Goal: Task Accomplishment & Management: Use online tool/utility

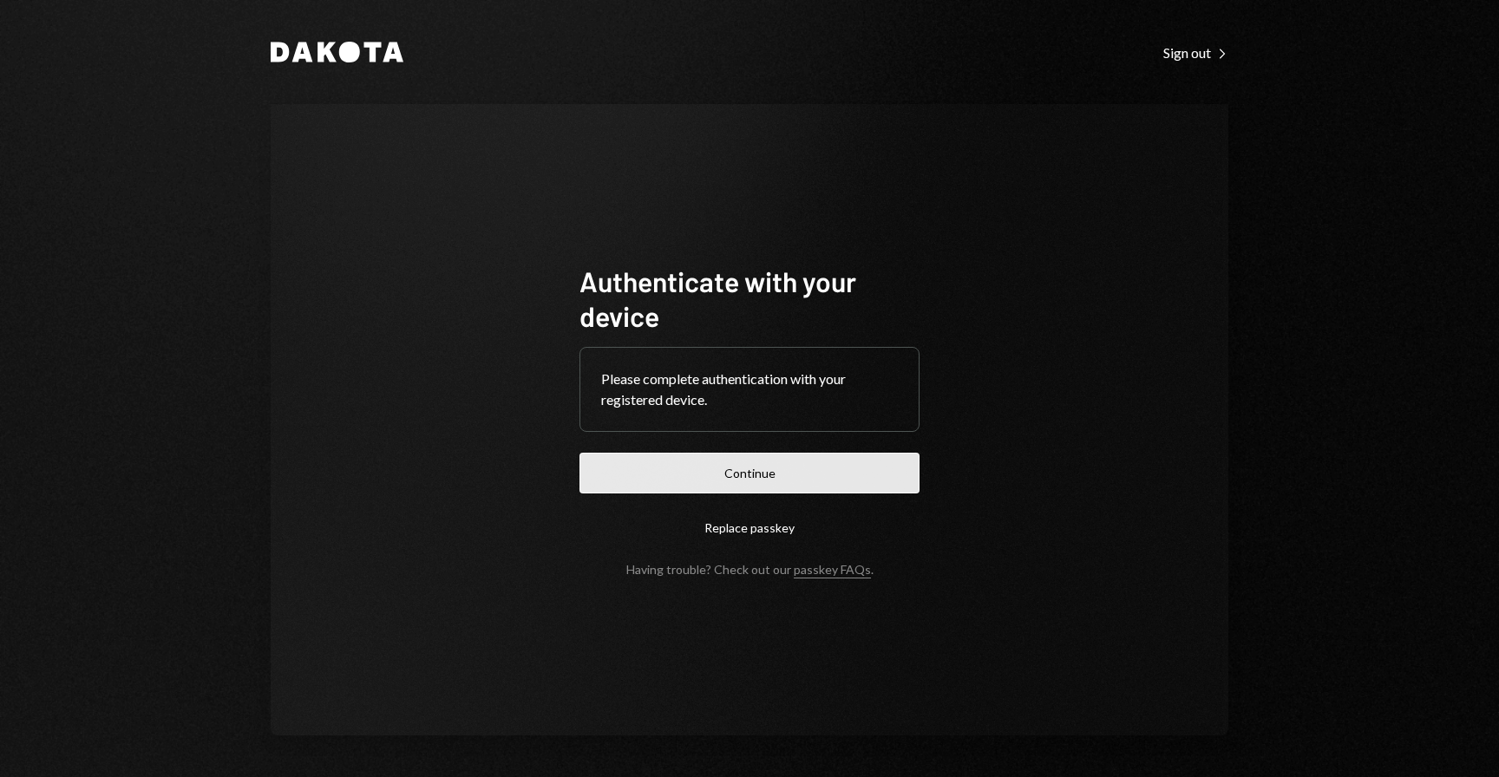
click at [785, 463] on button "Continue" at bounding box center [749, 473] width 340 height 41
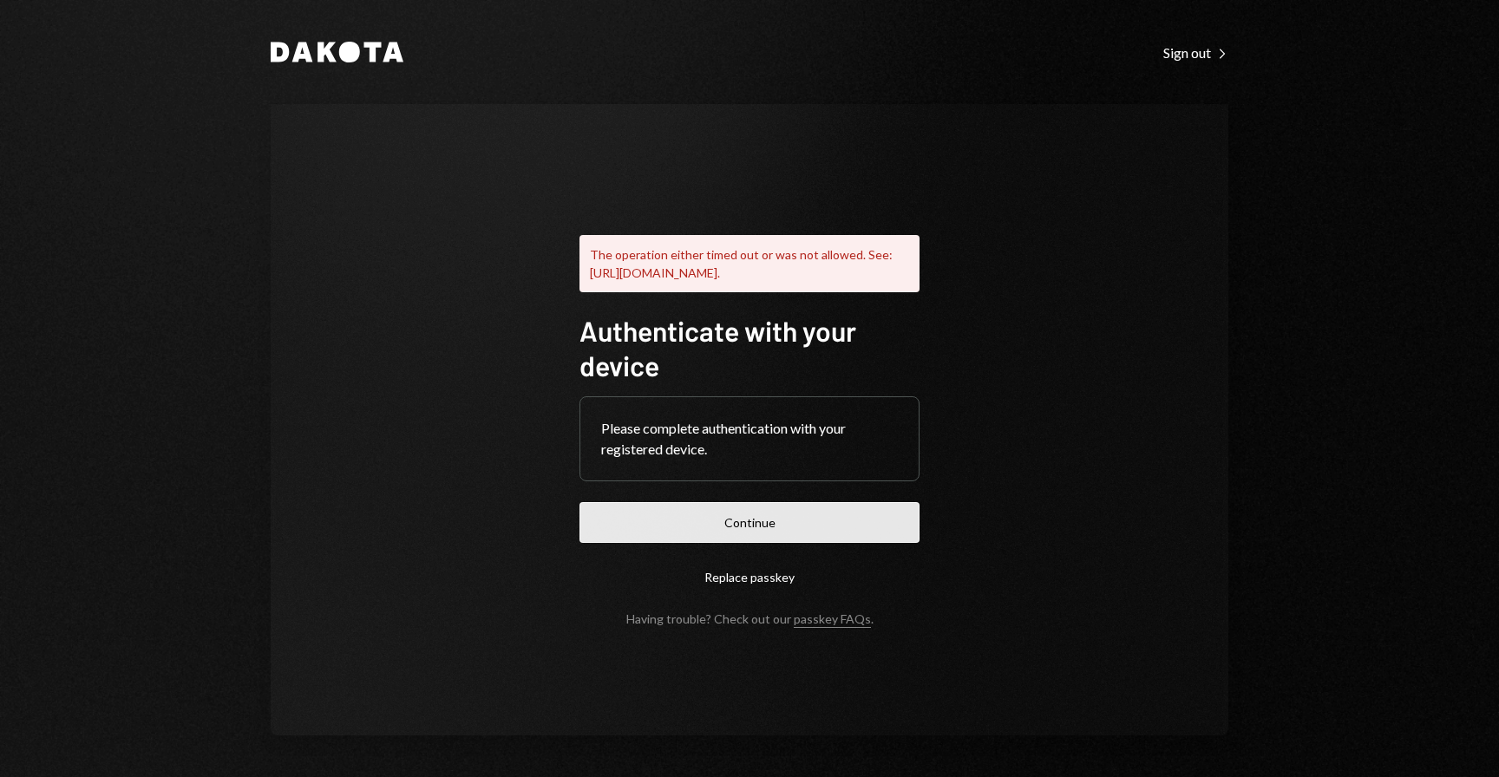
click at [754, 541] on button "Continue" at bounding box center [749, 522] width 340 height 41
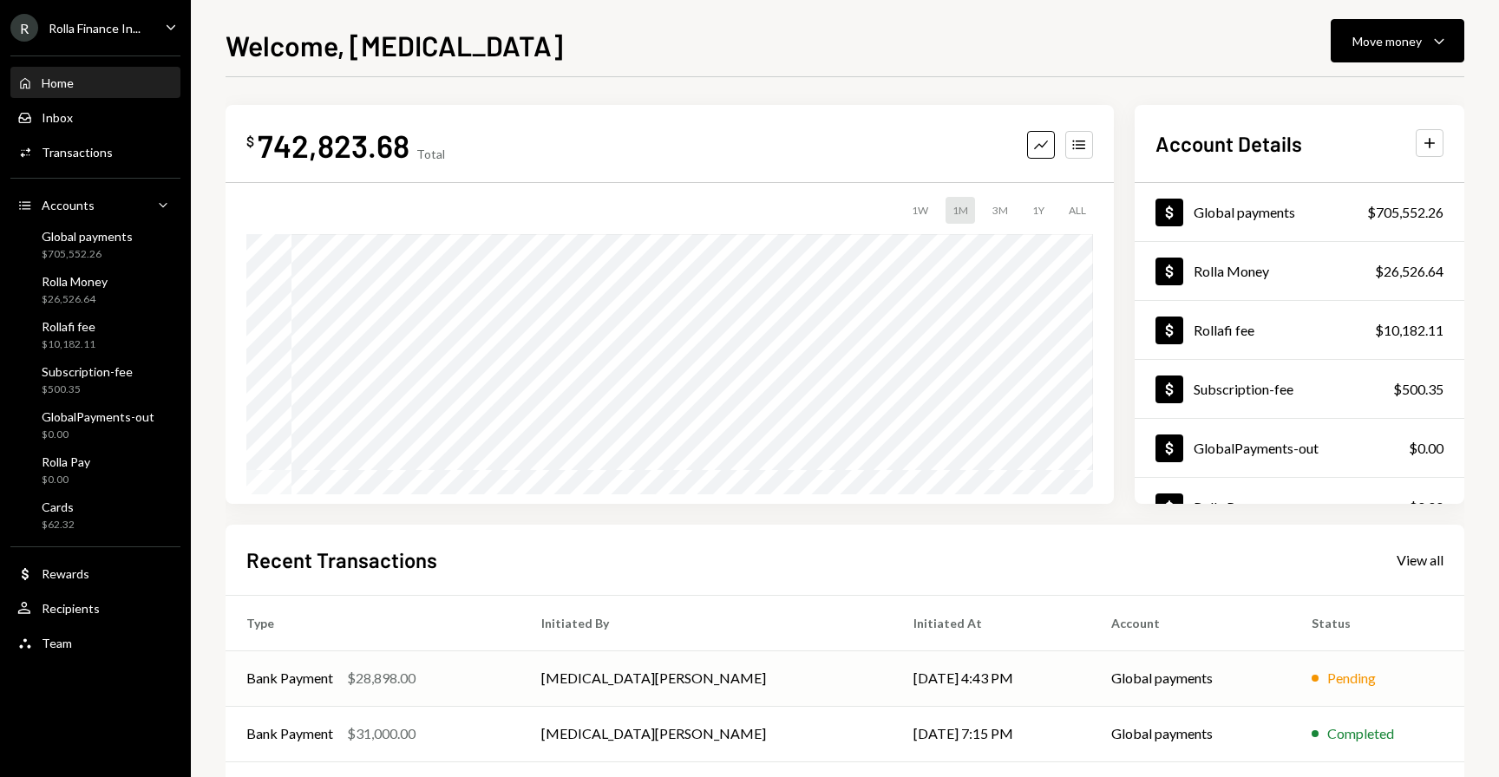
click at [403, 686] on div "$28,898.00" at bounding box center [381, 678] width 69 height 21
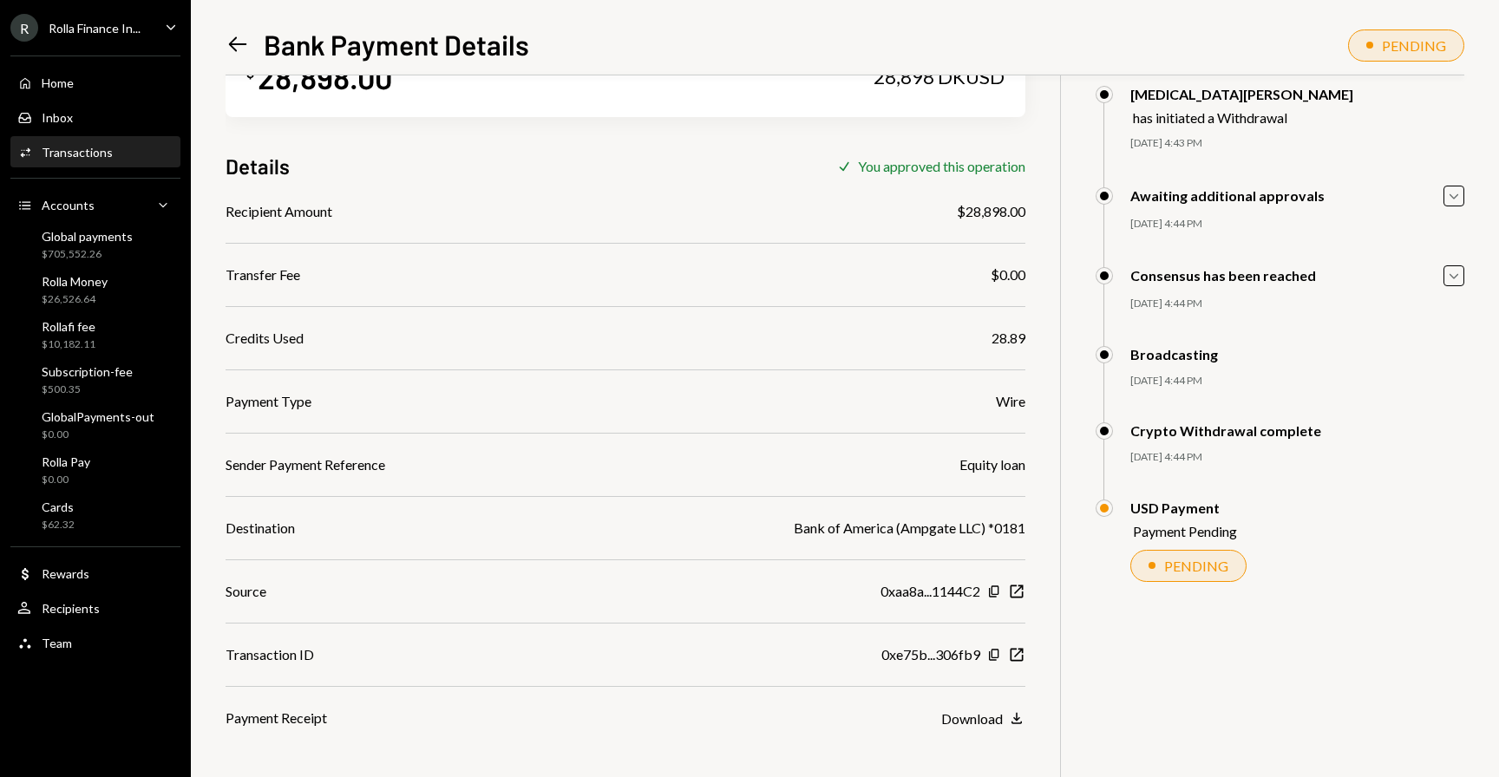
scroll to position [75, 0]
click at [58, 245] on div "Global payments $705,552.26" at bounding box center [87, 245] width 91 height 33
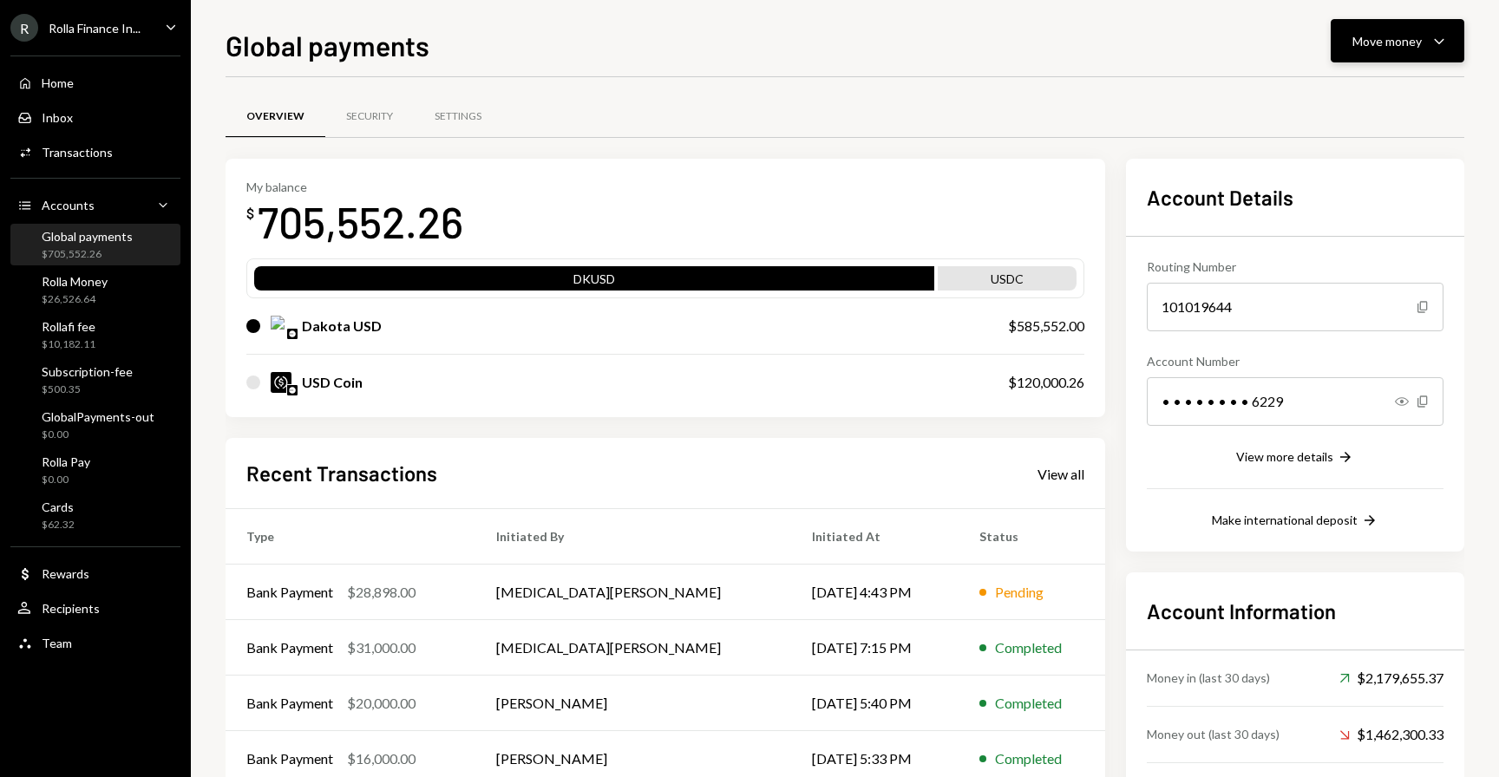
click at [1371, 36] on div "Move money" at bounding box center [1386, 41] width 69 height 18
click at [1313, 90] on div "Withdraw Send" at bounding box center [1370, 93] width 153 height 18
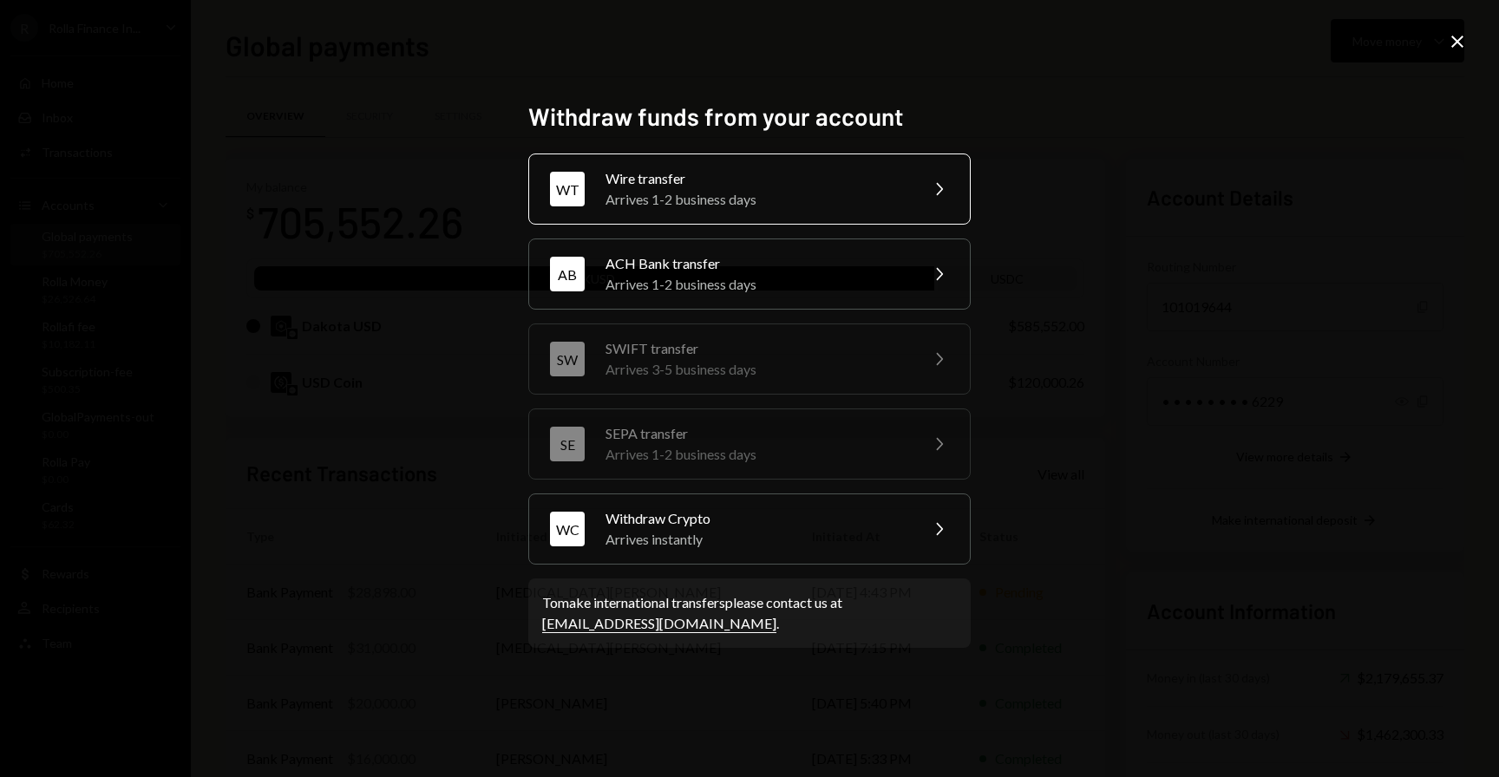
click at [746, 183] on div "Wire transfer" at bounding box center [757, 178] width 302 height 21
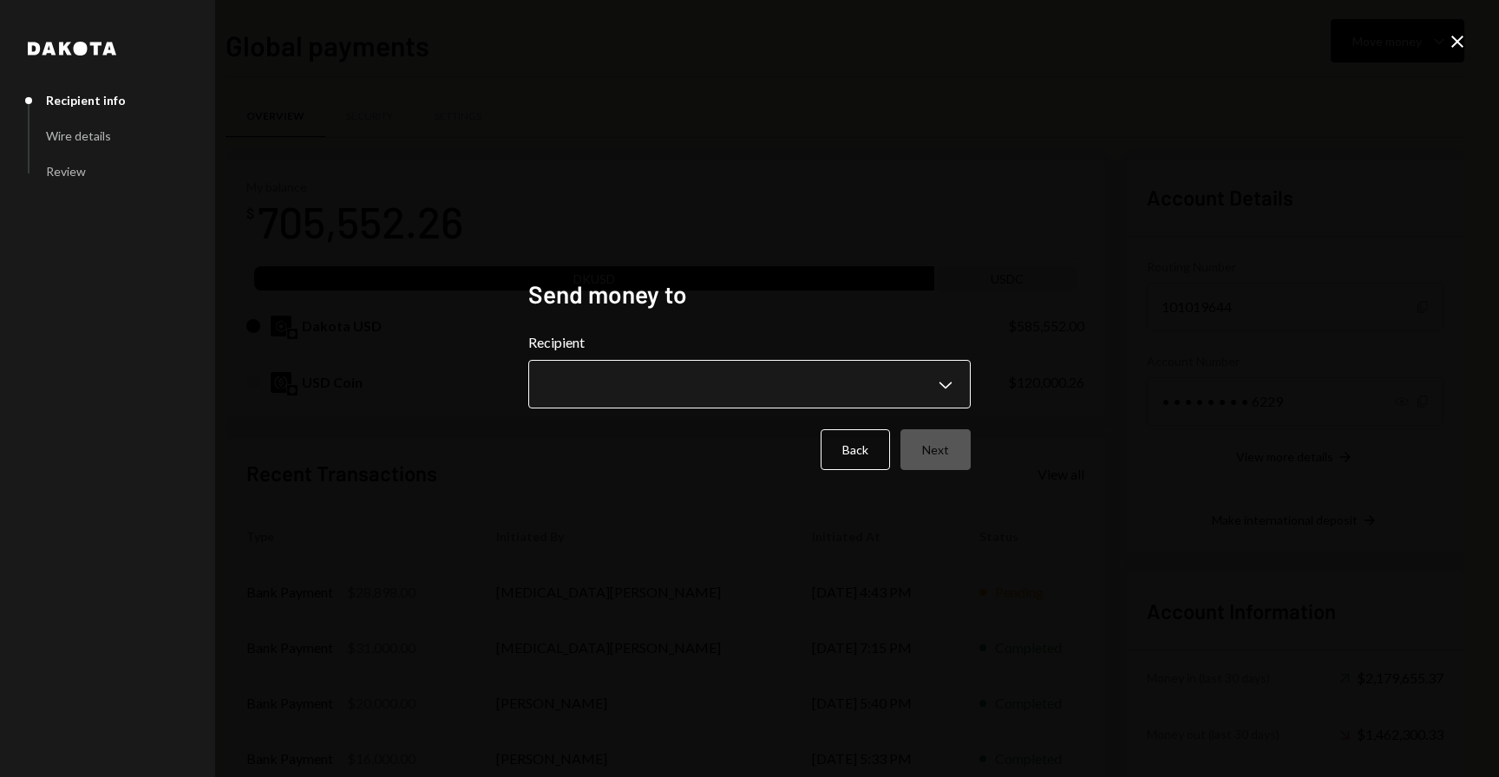
click at [712, 395] on body "R Rolla Finance In... Caret Down Home Home Inbox Inbox Activities Transactions …" at bounding box center [749, 388] width 1499 height 777
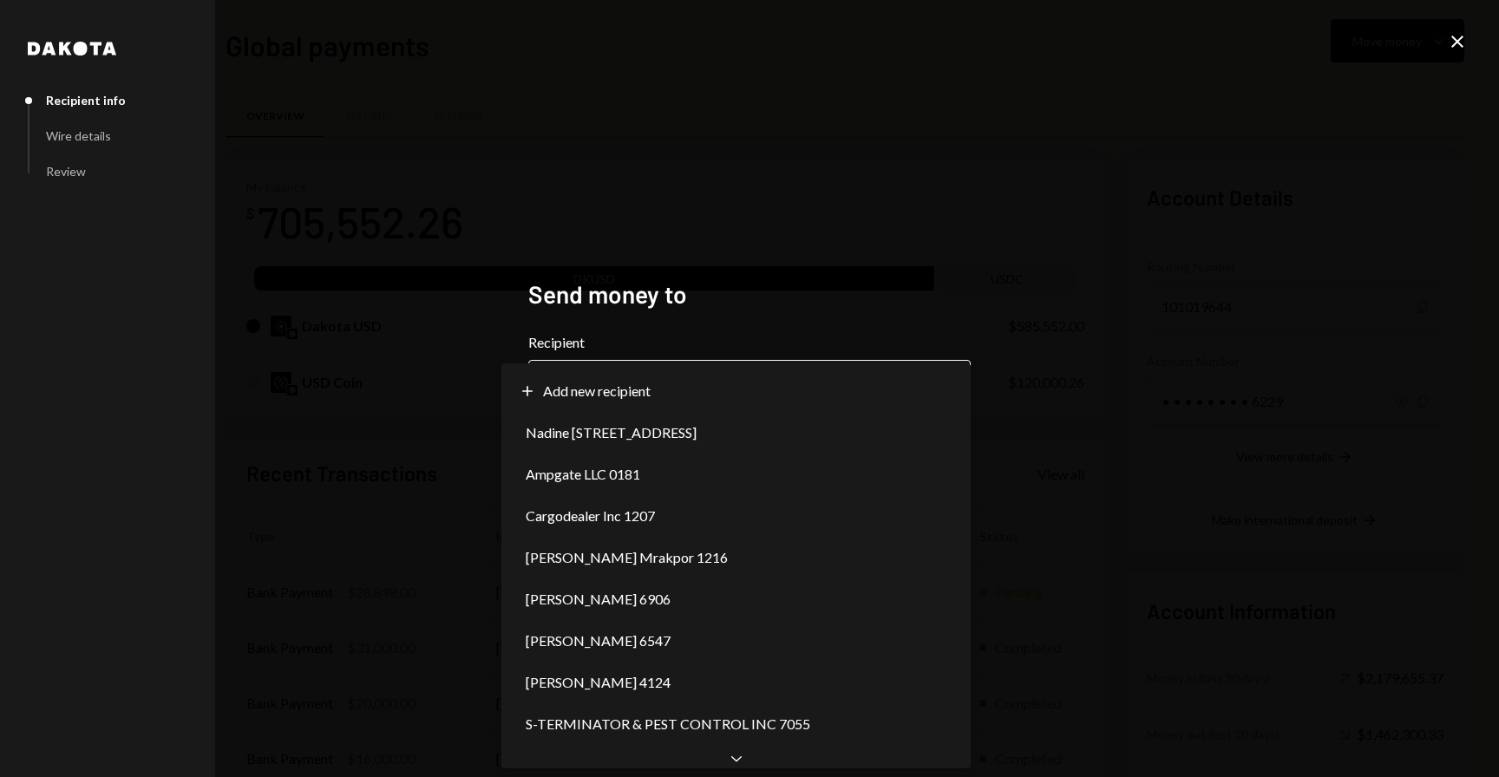
click at [694, 372] on body "R Rolla Finance In... Caret Down Home Home Inbox Inbox Activities Transactions …" at bounding box center [749, 388] width 1499 height 777
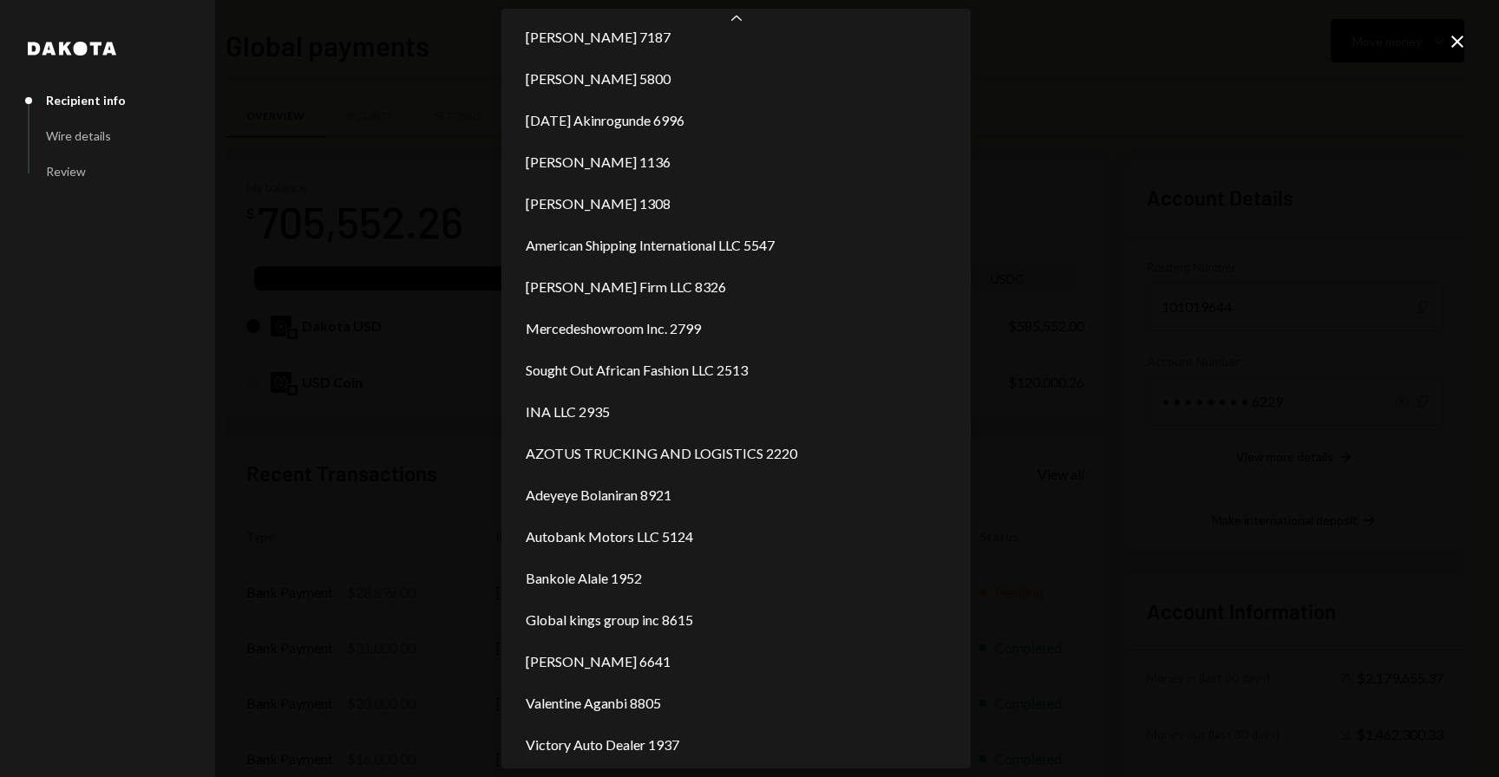
scroll to position [857, 0]
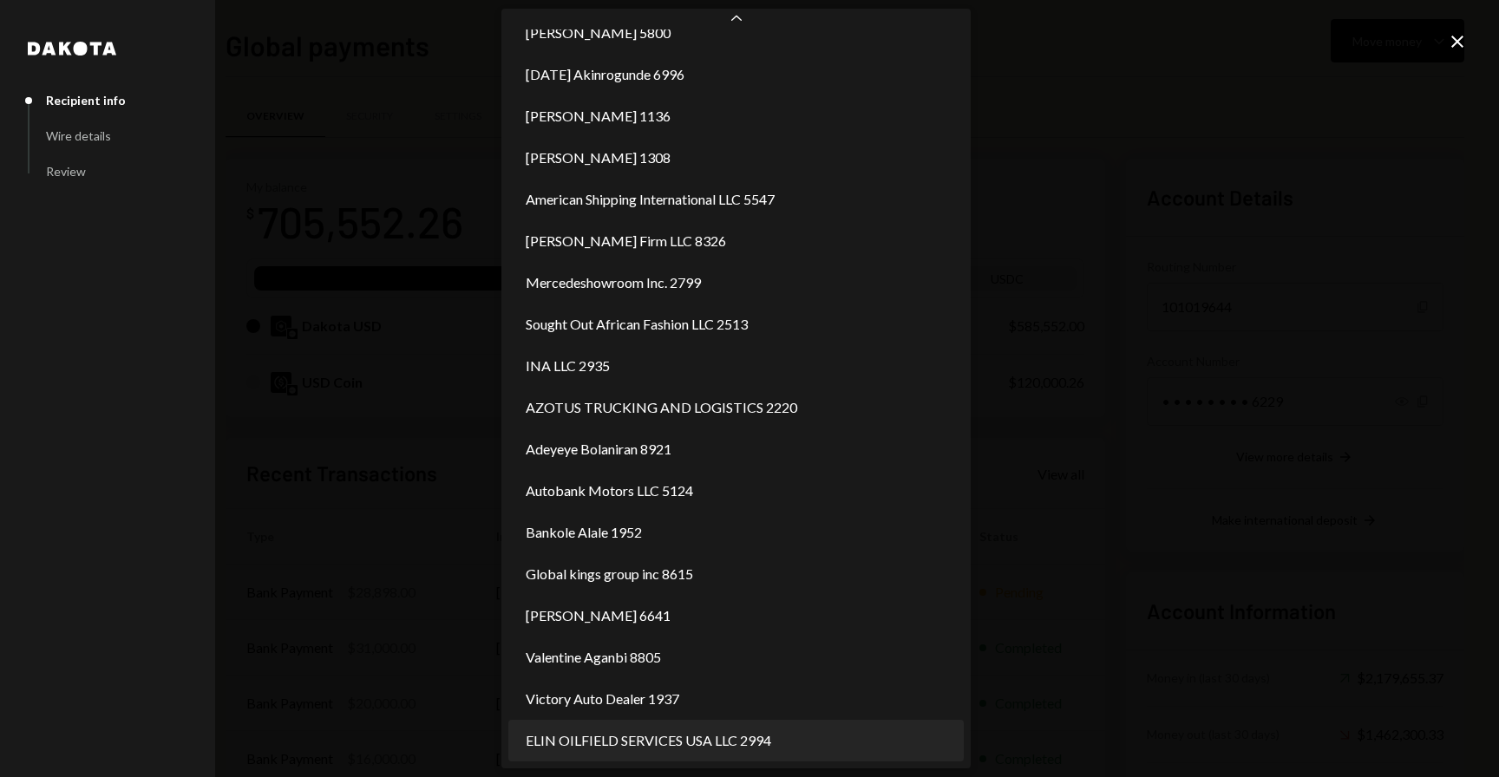
select select "**********"
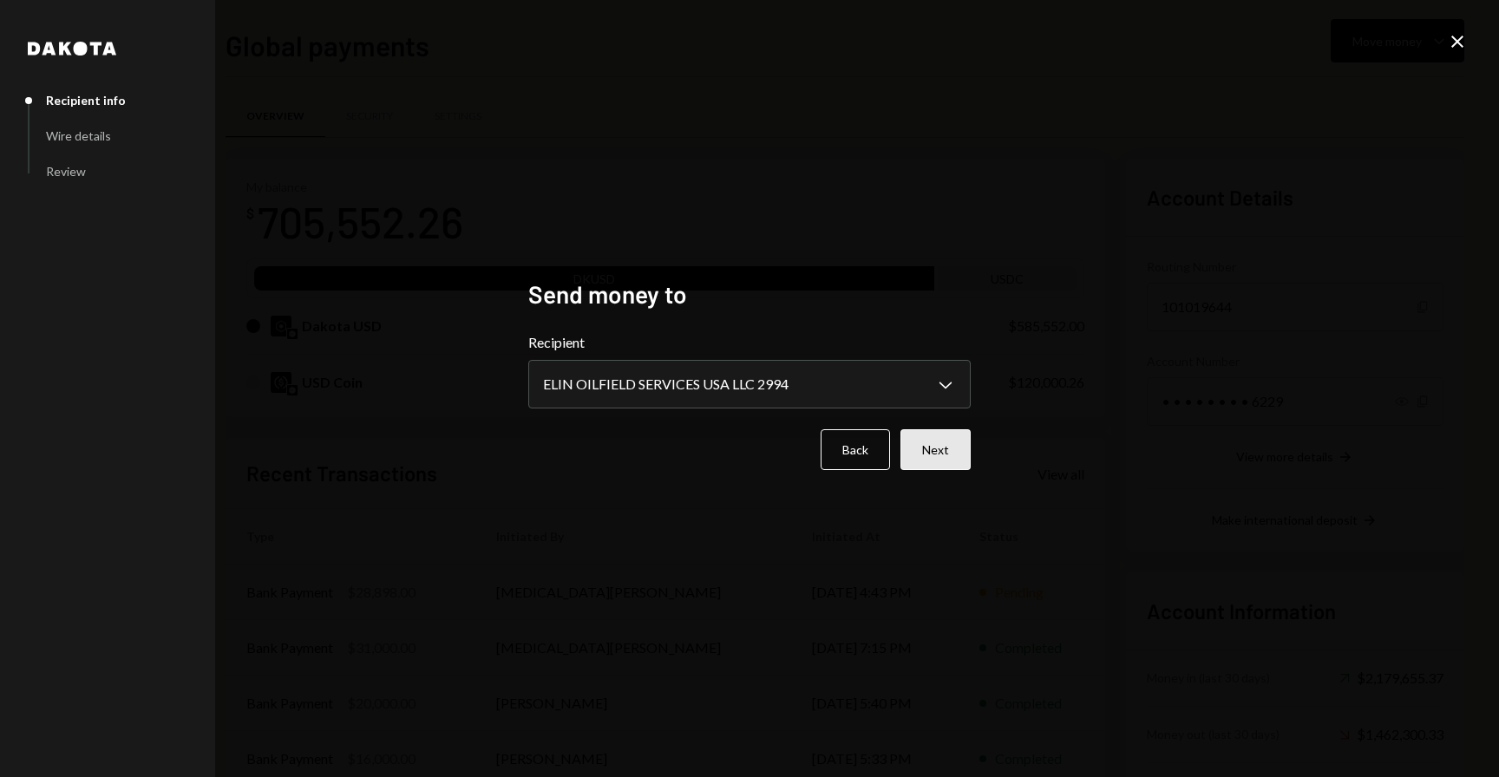
click at [930, 446] on button "Next" at bounding box center [935, 449] width 70 height 41
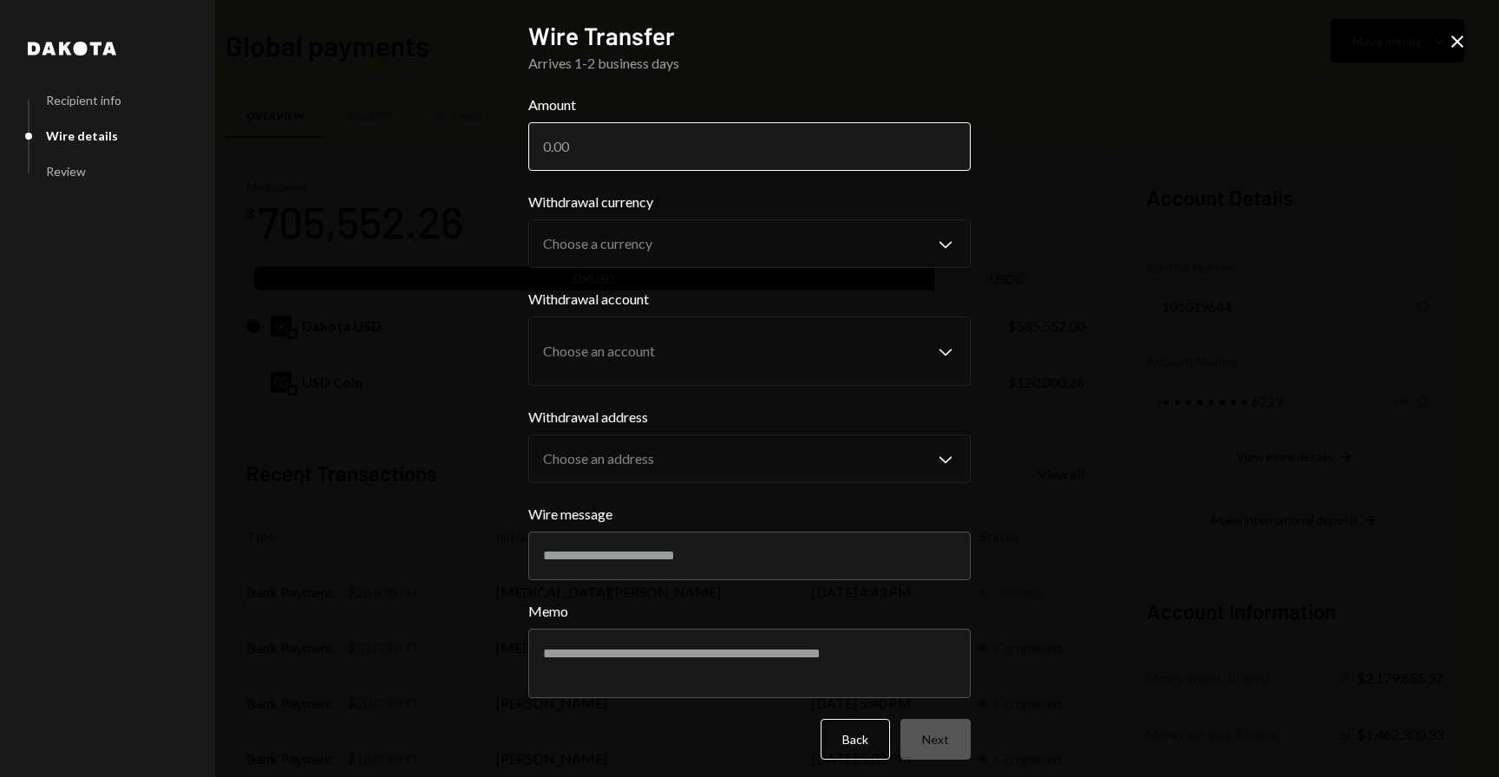
click at [645, 147] on input "Amount" at bounding box center [749, 146] width 442 height 49
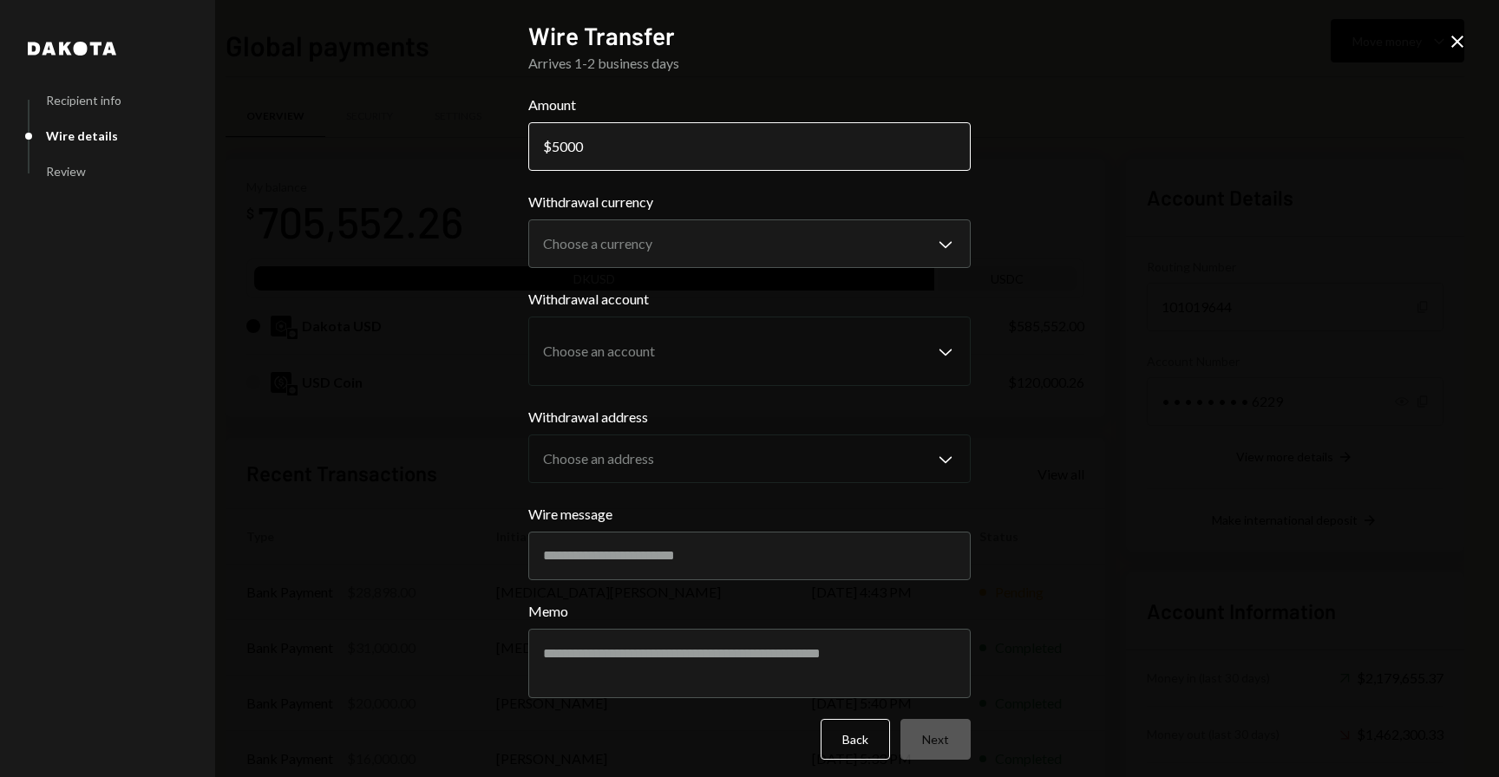
type input "5000"
click at [653, 247] on body "R Rolla Finance In... Caret Down Home Home Inbox Inbox Activities Transactions …" at bounding box center [749, 388] width 1499 height 777
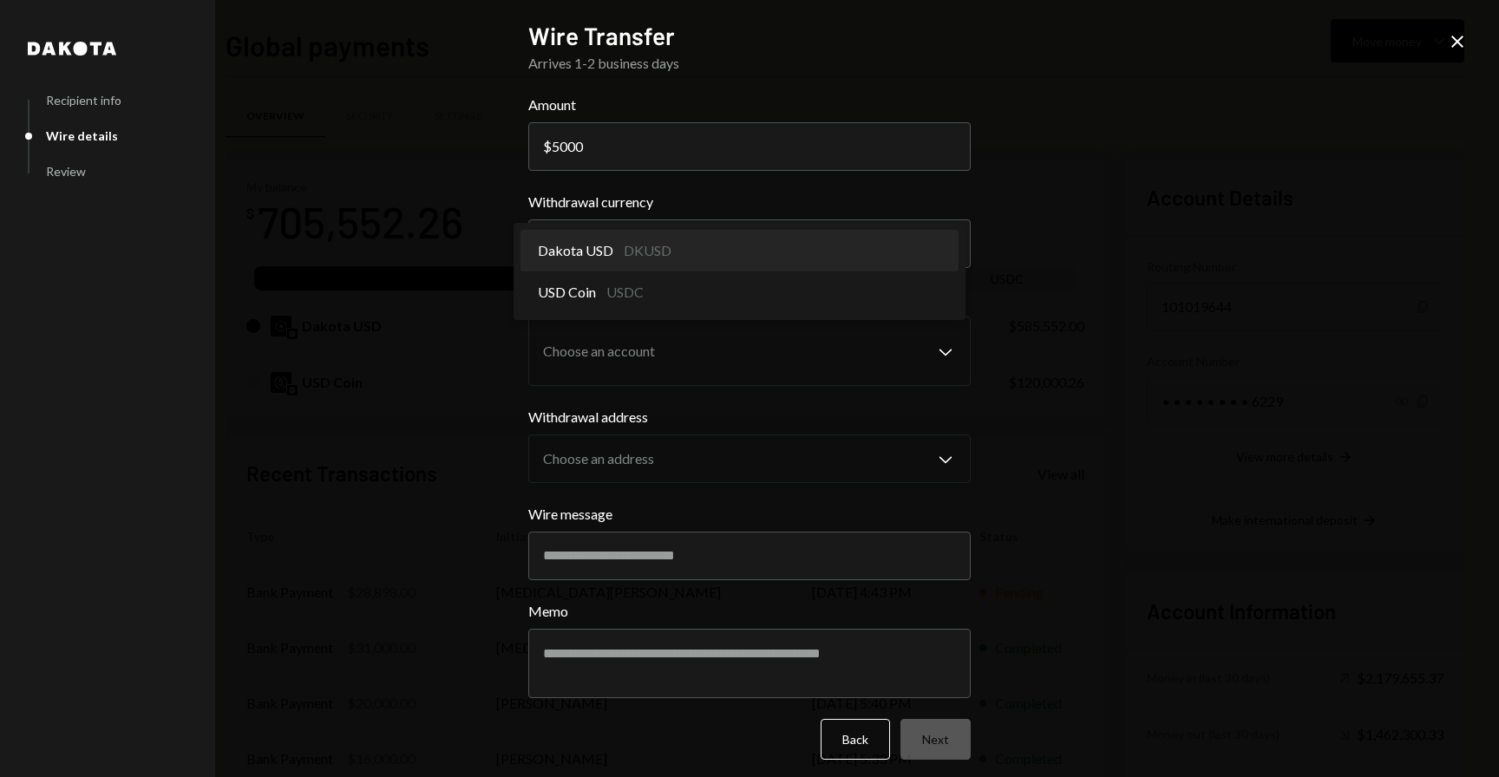
select select "*****"
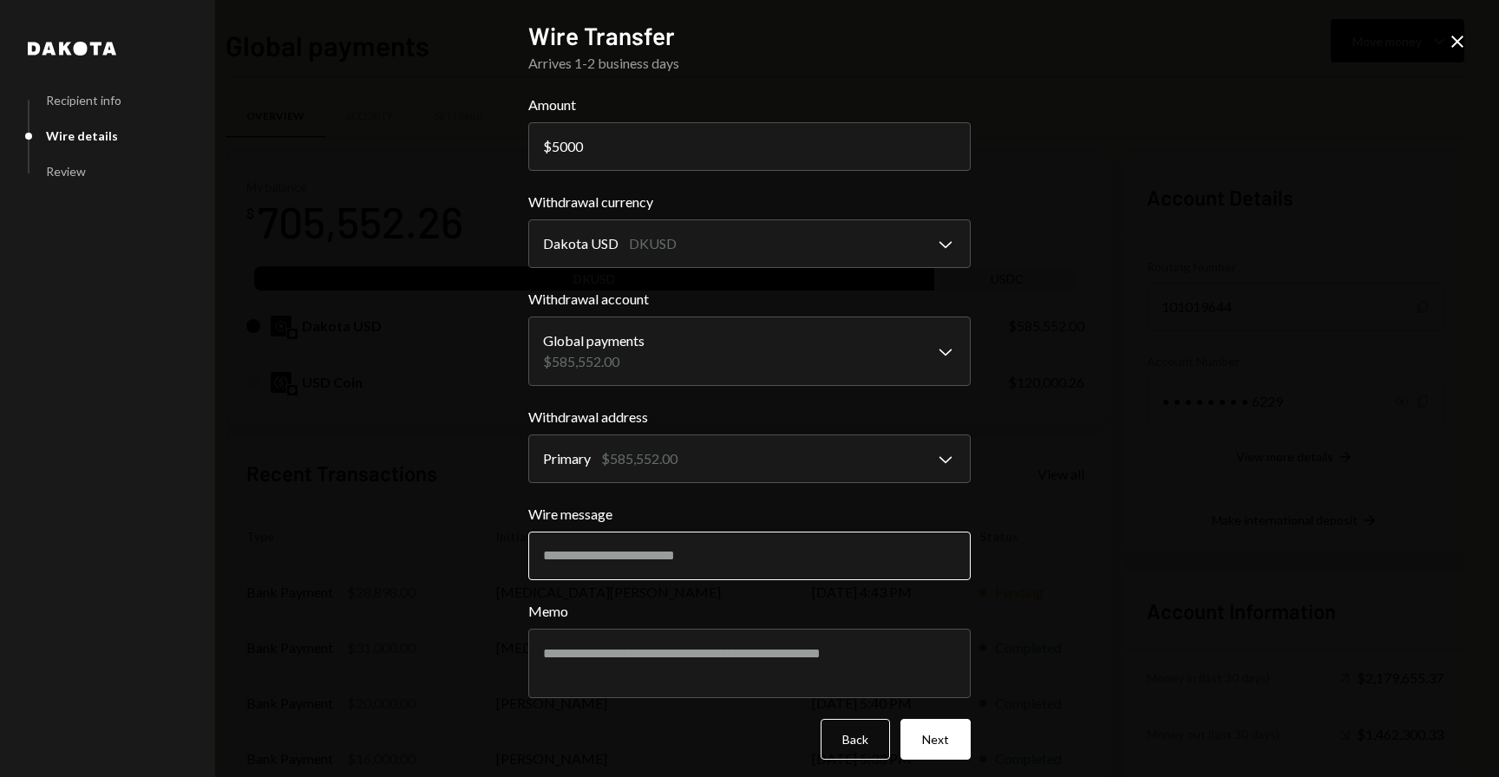
scroll to position [10, 0]
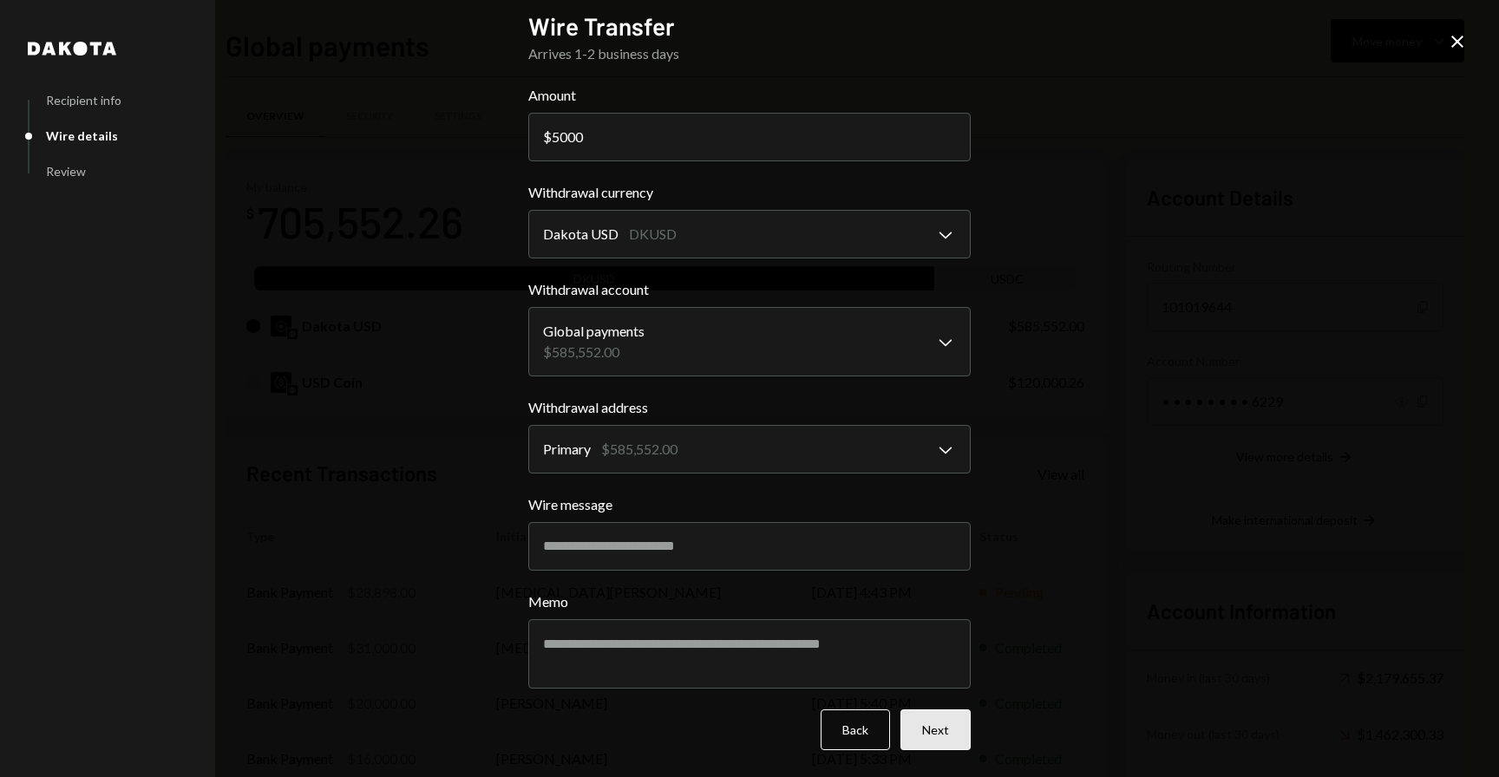
click at [901, 719] on button "Next" at bounding box center [935, 730] width 70 height 41
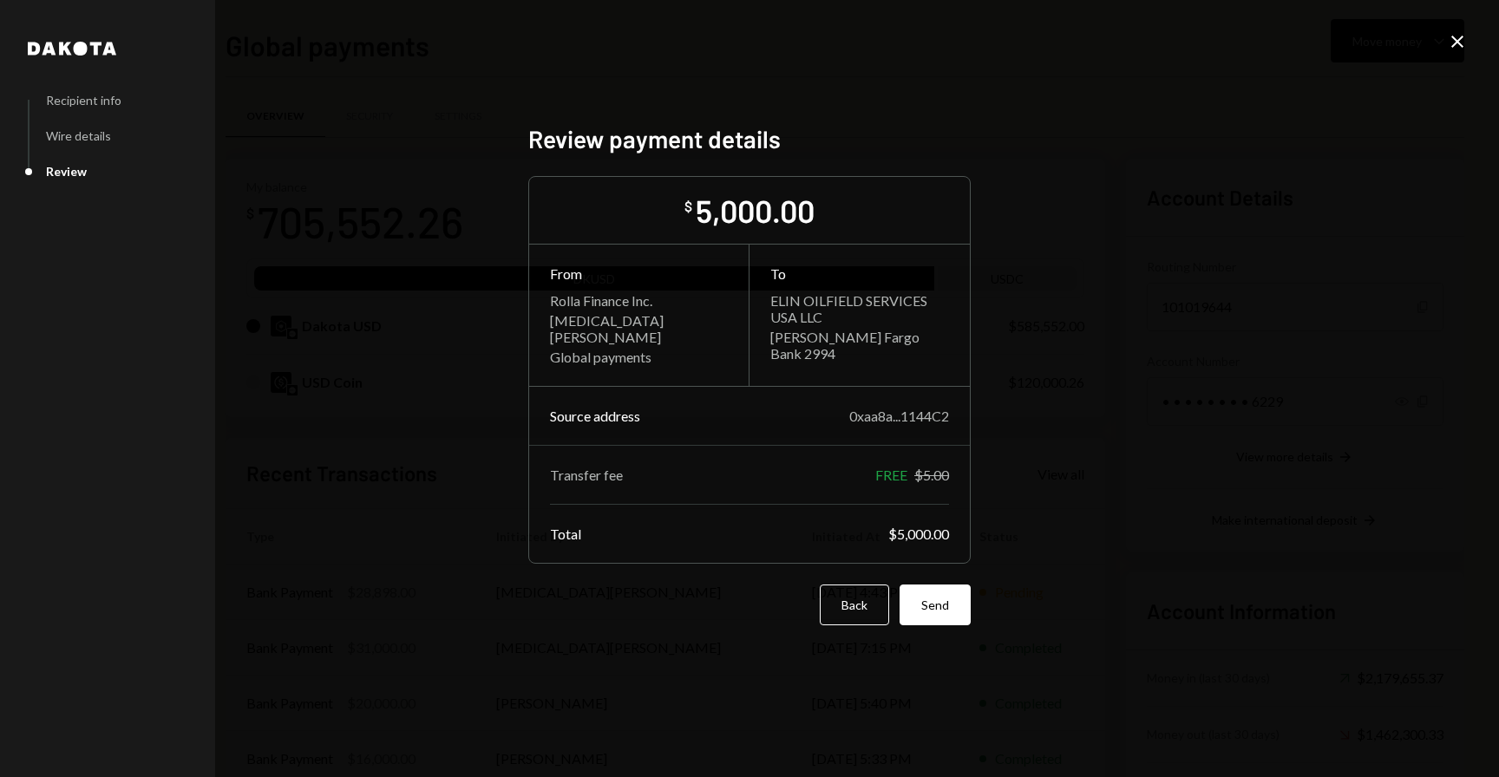
click at [911, 565] on form "$ 5,000.00 From Rolla Finance Inc. [MEDICAL_DATA][PERSON_NAME] Global payments …" at bounding box center [749, 400] width 442 height 449
click at [932, 585] on button "Send" at bounding box center [935, 605] width 71 height 41
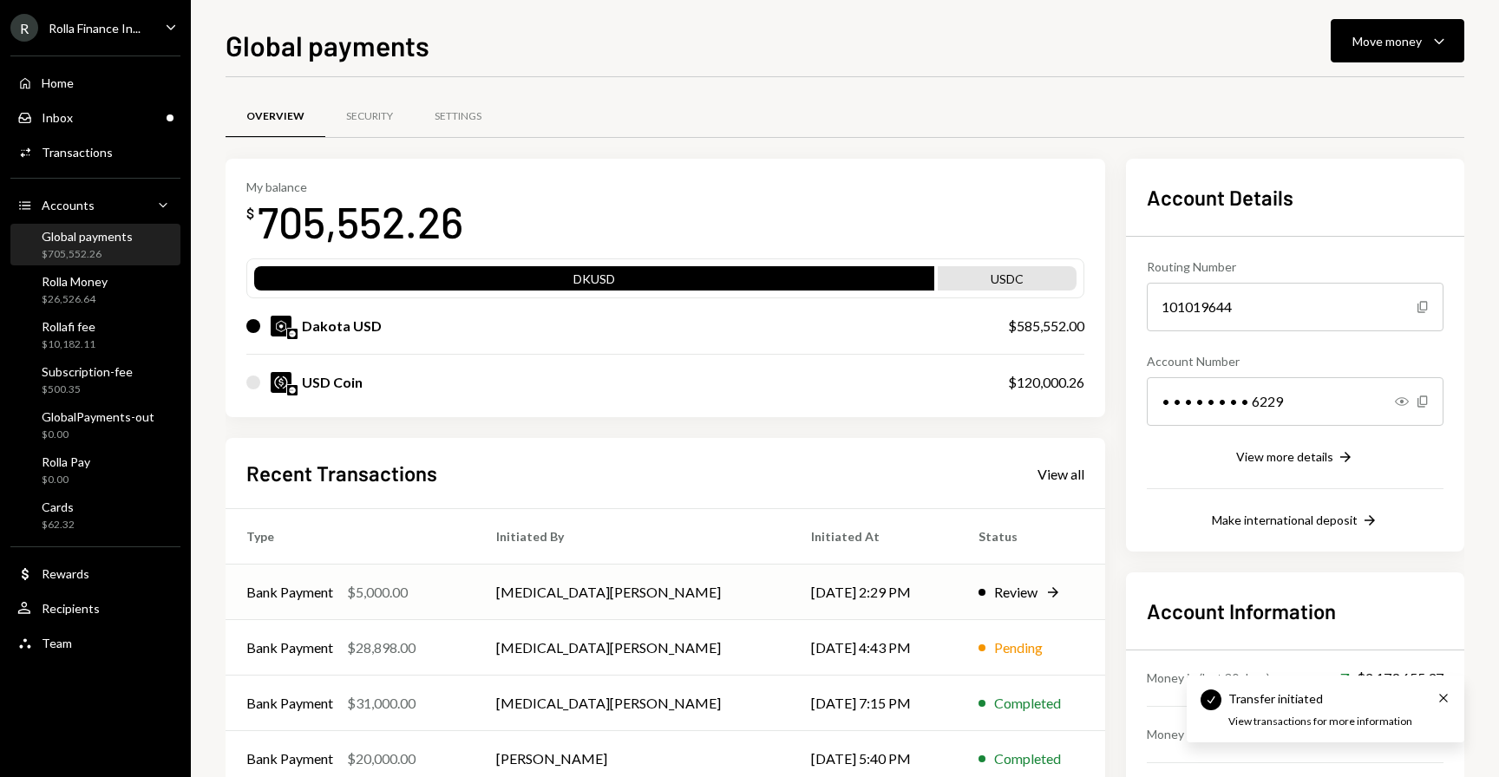
click at [455, 591] on div "Bank Payment $5,000.00" at bounding box center [350, 592] width 208 height 21
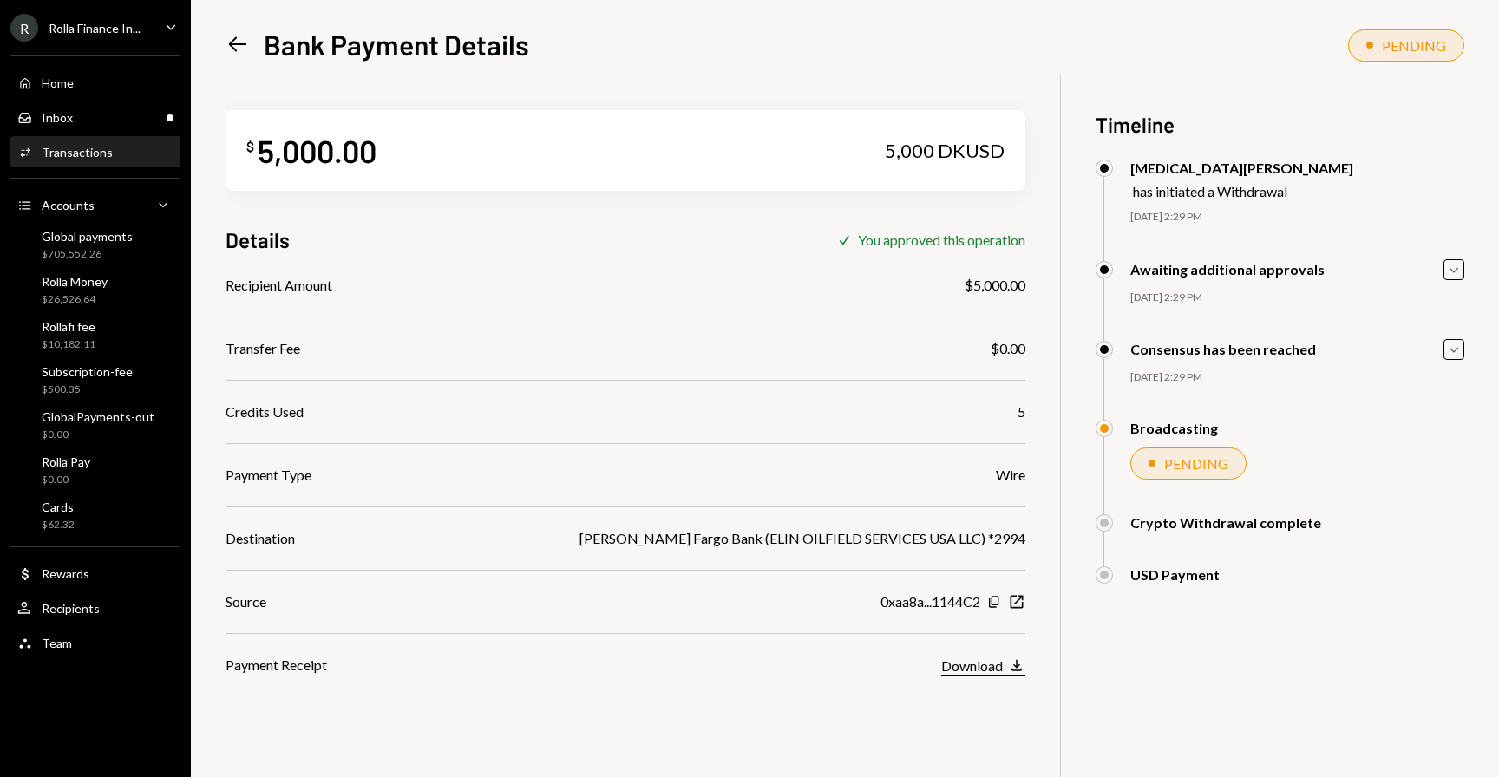
click at [976, 666] on div "Download" at bounding box center [972, 666] width 62 height 16
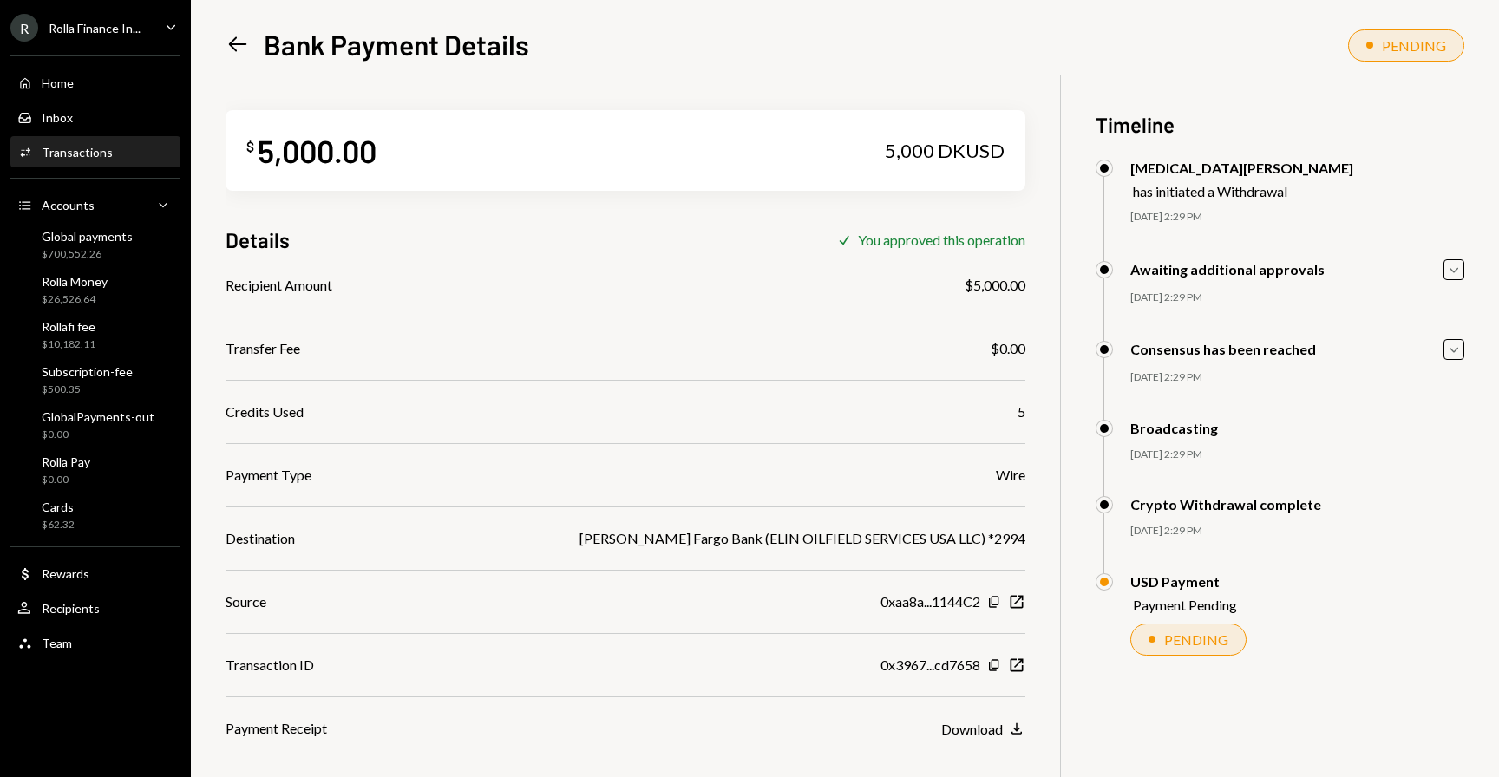
click at [237, 41] on icon "Left Arrow" at bounding box center [238, 44] width 24 height 24
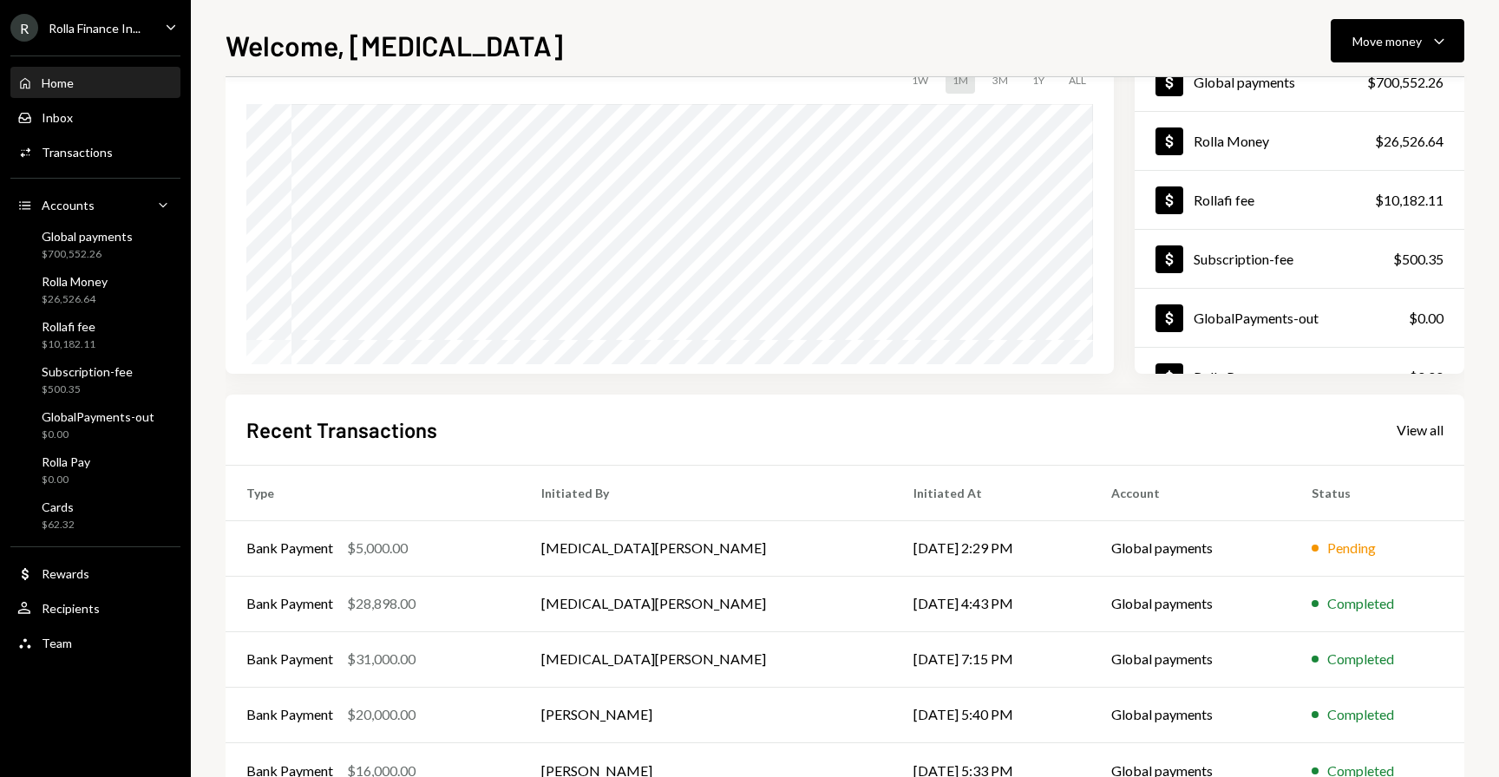
scroll to position [154, 0]
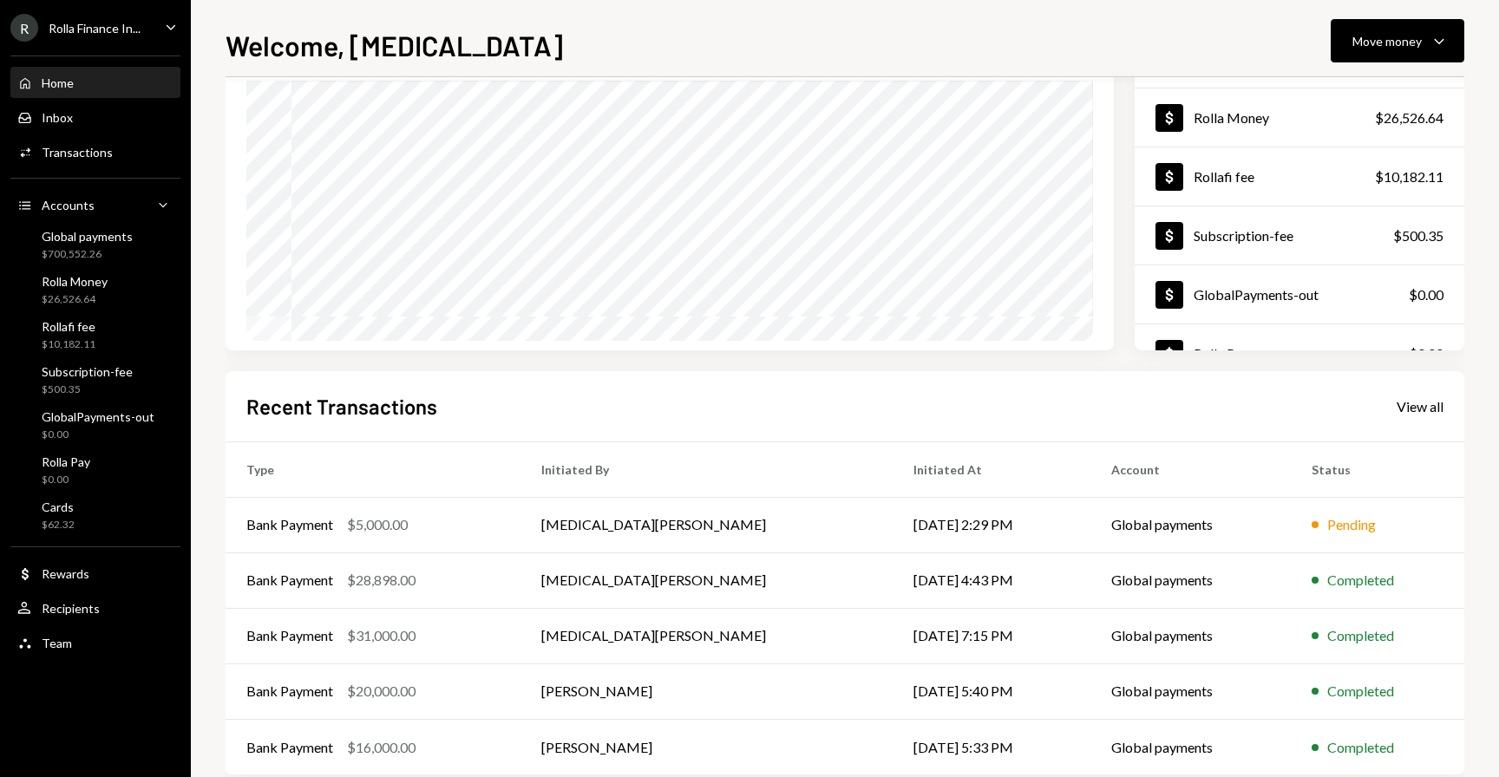
click at [574, 419] on div "Recent Transactions View all" at bounding box center [844, 406] width 1197 height 29
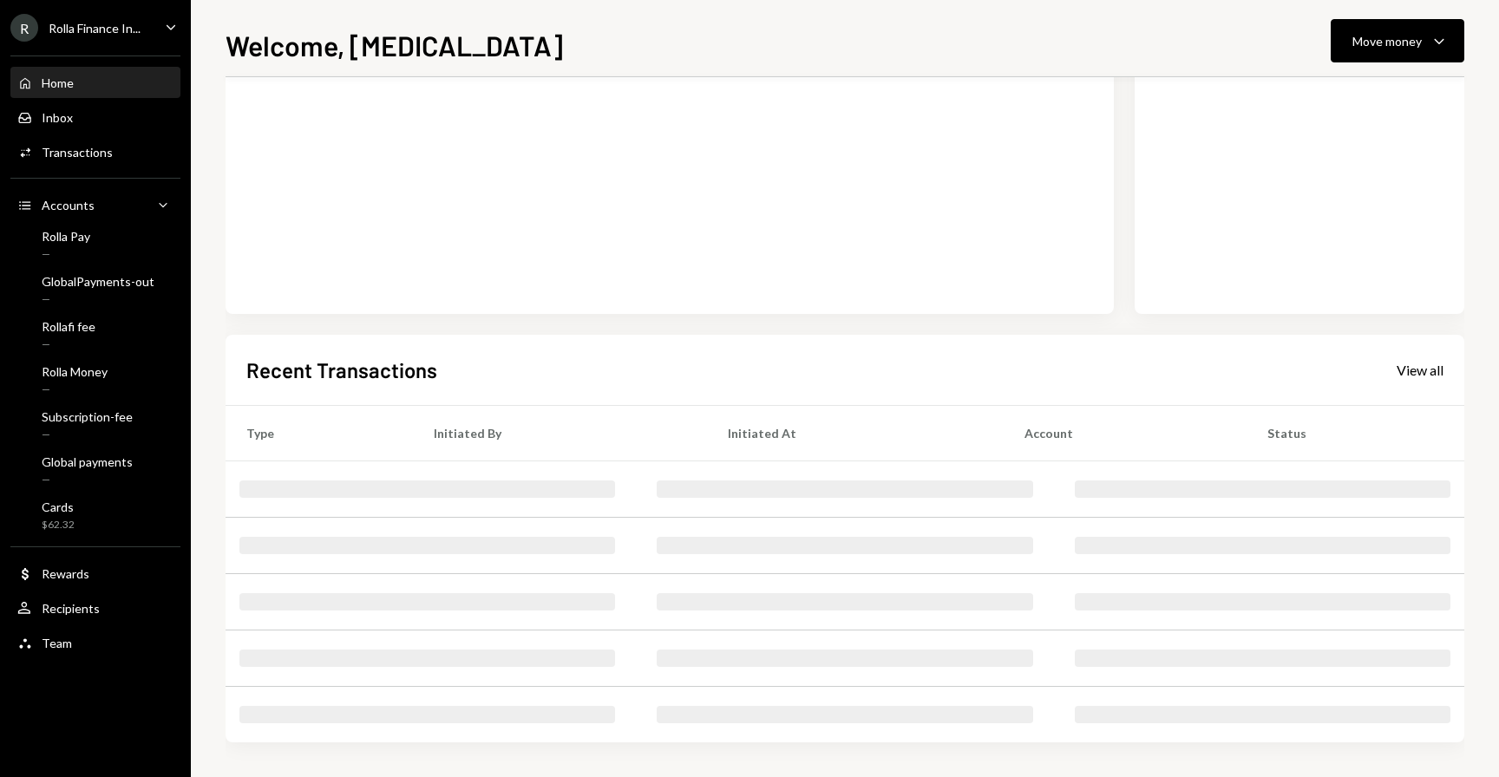
scroll to position [186, 0]
